Goal: Browse casually: Explore the website without a specific task or goal

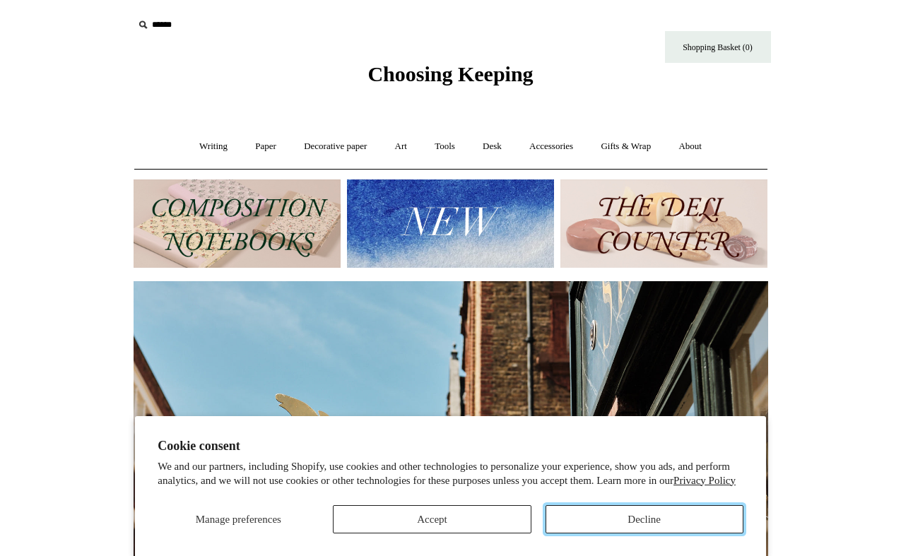
click at [622, 517] on button "Decline" at bounding box center [645, 519] width 198 height 28
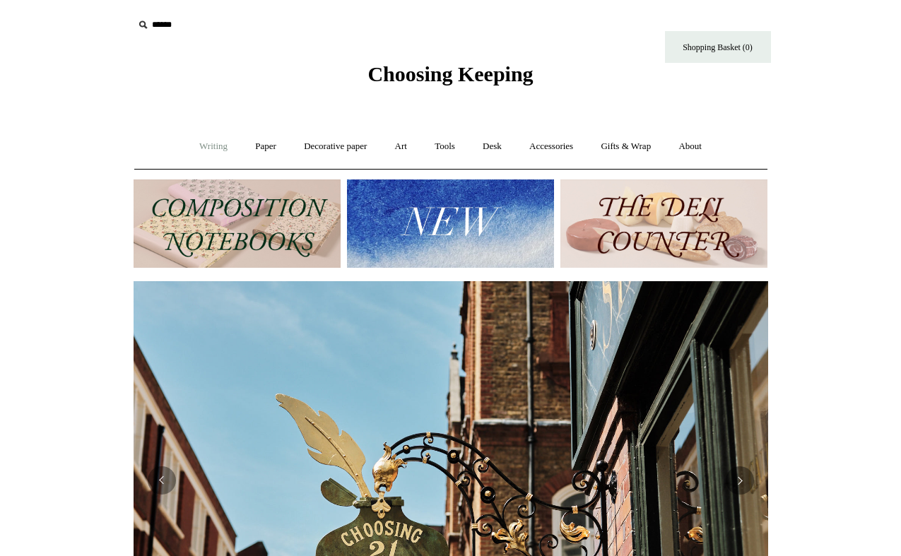
click at [204, 152] on link "Writing +" at bounding box center [214, 146] width 54 height 37
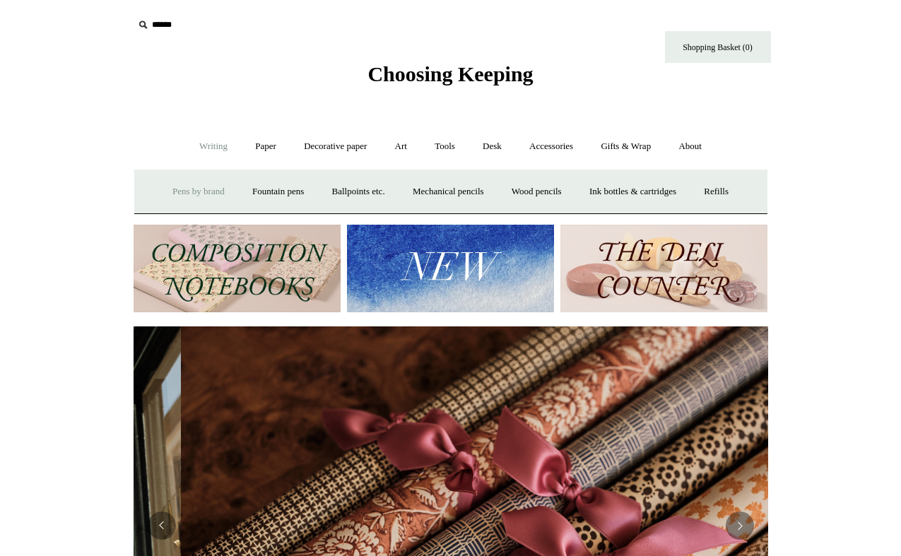
scroll to position [0, 1269]
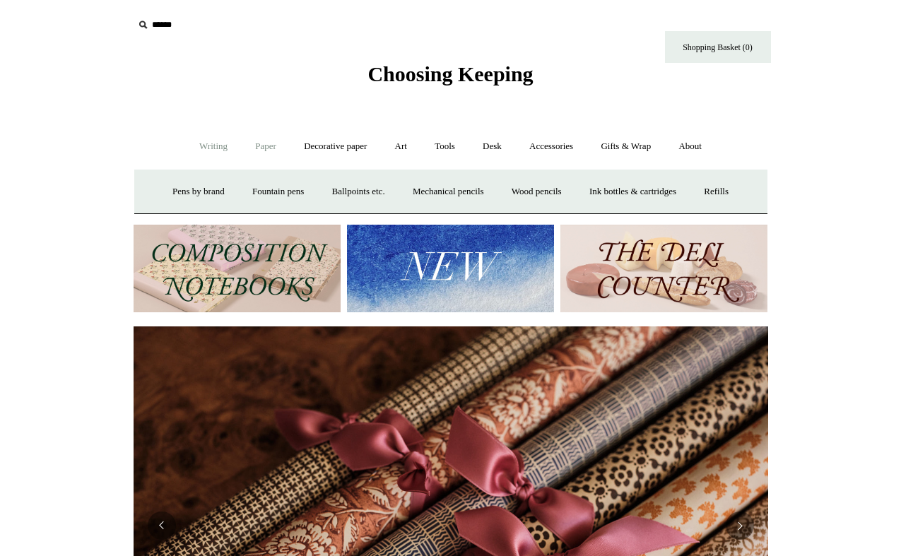
click at [262, 157] on link "Paper +" at bounding box center [265, 146] width 47 height 37
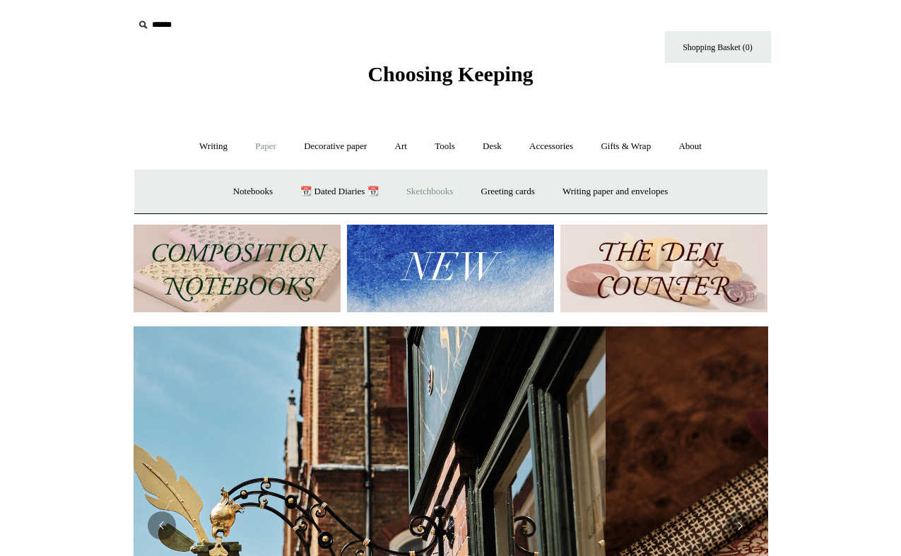
click at [428, 197] on link "Sketchbooks +" at bounding box center [430, 191] width 72 height 37
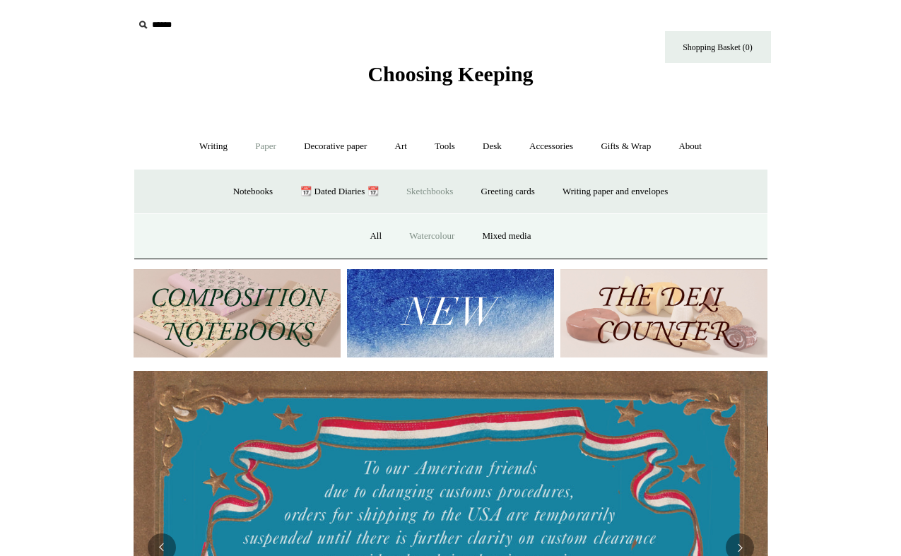
scroll to position [0, 0]
click at [425, 237] on link "Watercolour" at bounding box center [431, 236] width 71 height 37
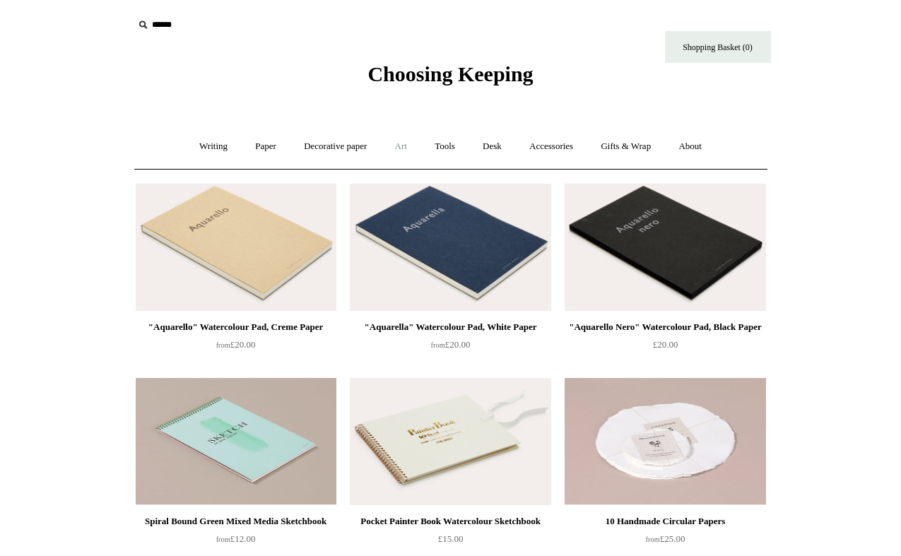
click at [402, 150] on link "Art +" at bounding box center [400, 146] width 37 height 37
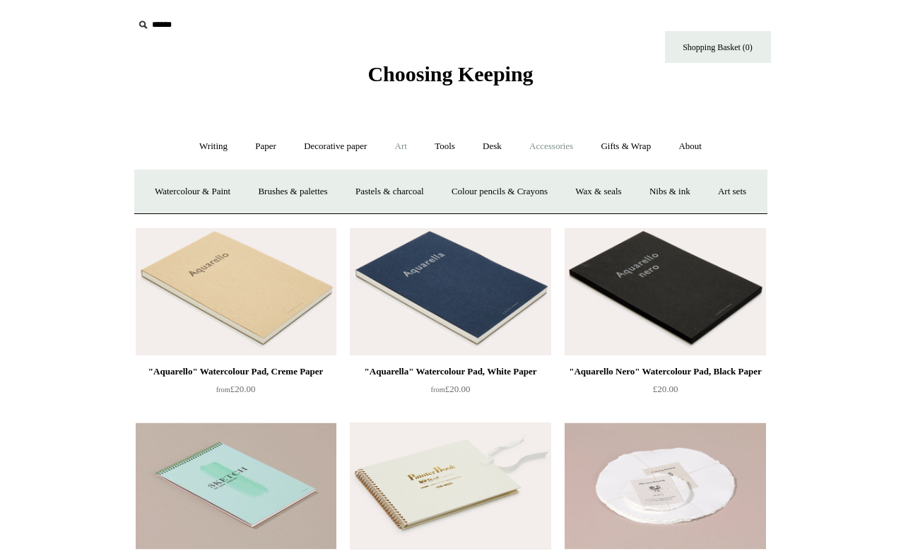
click at [565, 149] on link "Accessories +" at bounding box center [551, 146] width 69 height 37
click at [210, 187] on link "Personal Accessories +" at bounding box center [210, 191] width 102 height 37
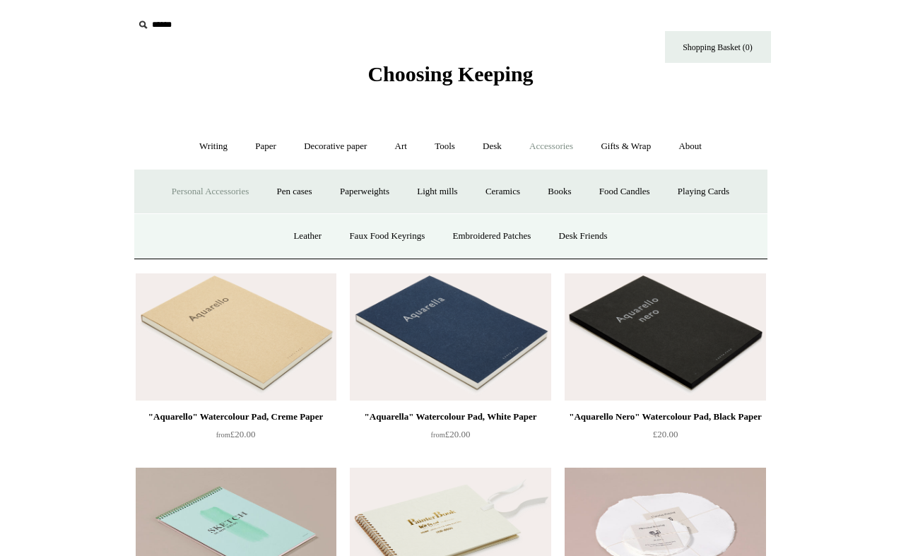
click at [441, 67] on span "Choosing Keeping" at bounding box center [449, 73] width 165 height 23
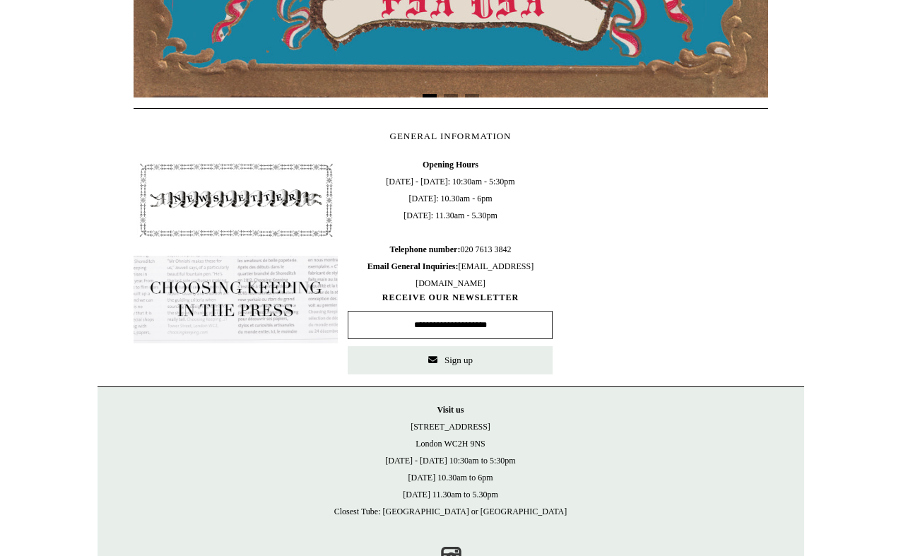
scroll to position [589, 0]
